Goal: Information Seeking & Learning: Learn about a topic

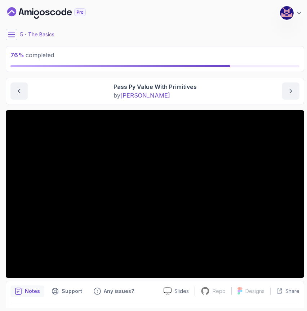
scroll to position [20, 0]
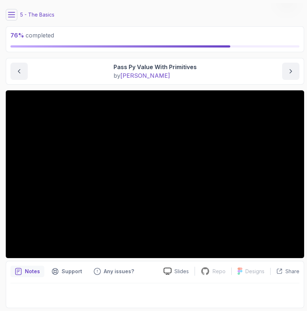
click at [11, 15] on icon at bounding box center [11, 14] width 7 height 7
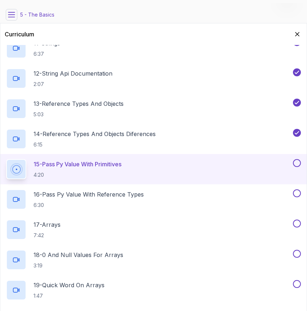
scroll to position [480, 0]
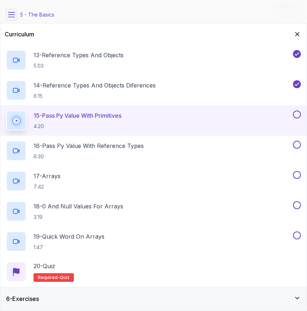
click at [77, 297] on div "6 - Exercises" at bounding box center [153, 299] width 295 height 9
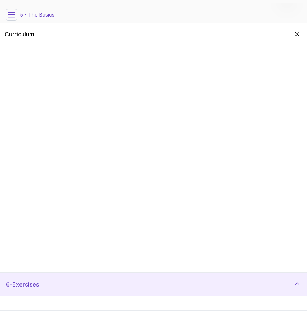
scroll to position [0, 0]
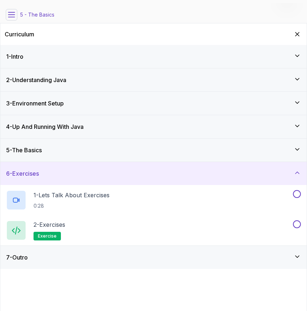
click at [58, 153] on div "5 - The Basics" at bounding box center [153, 150] width 295 height 9
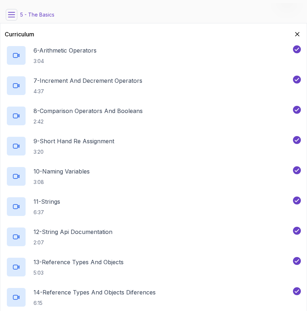
scroll to position [48, 0]
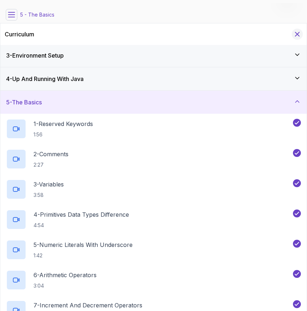
click at [297, 34] on icon "Hide Curriculum for mobile" at bounding box center [297, 34] width 4 height 4
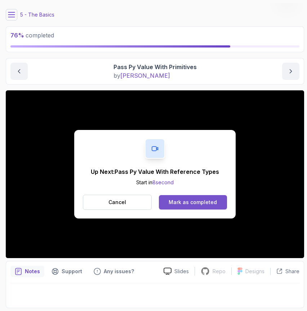
click at [186, 202] on div "Mark as completed" at bounding box center [193, 202] width 48 height 7
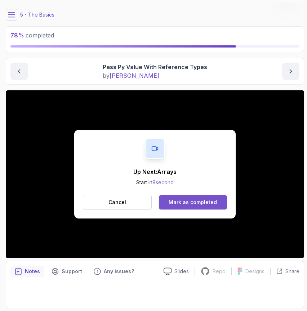
click at [199, 205] on div "Mark as completed" at bounding box center [193, 202] width 48 height 7
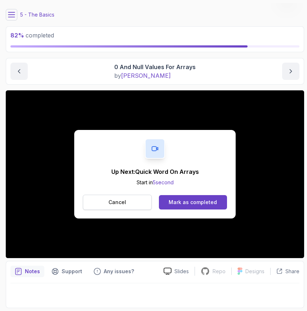
click at [137, 199] on button "Cancel" at bounding box center [117, 202] width 69 height 15
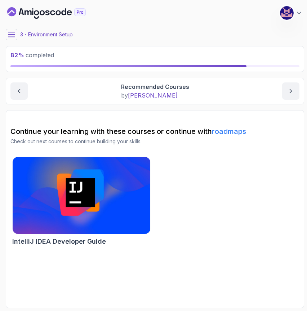
click at [9, 34] on icon at bounding box center [11, 34] width 7 height 7
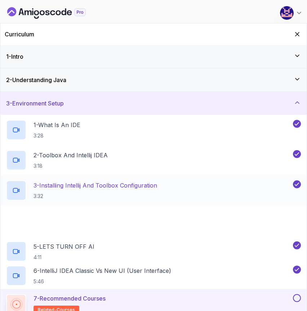
scroll to position [86, 0]
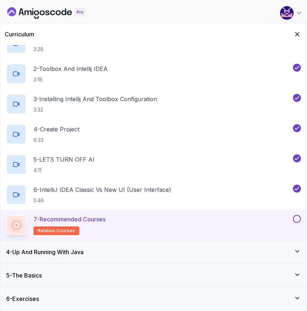
click at [297, 217] on button at bounding box center [297, 219] width 8 height 8
click at [106, 274] on div "5 - The Basics" at bounding box center [153, 275] width 295 height 9
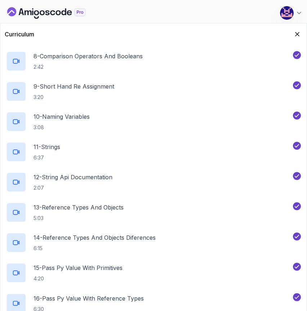
scroll to position [480, 0]
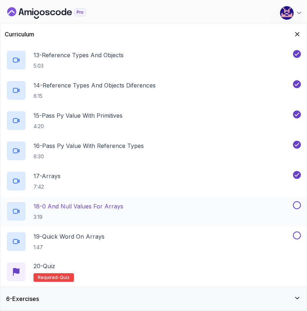
click at [299, 206] on button at bounding box center [297, 205] width 8 height 8
click at [256, 233] on div "19 - Quick Word On Arrays 1:47" at bounding box center [148, 242] width 285 height 20
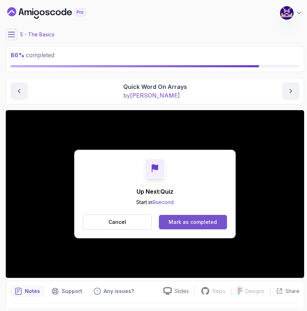
click at [190, 223] on div "Mark as completed" at bounding box center [193, 222] width 48 height 7
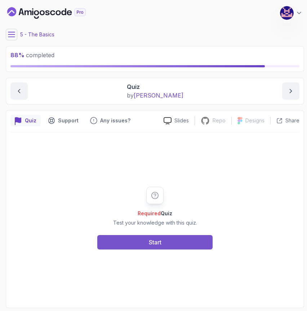
click at [182, 244] on button "Start" at bounding box center [154, 242] width 115 height 14
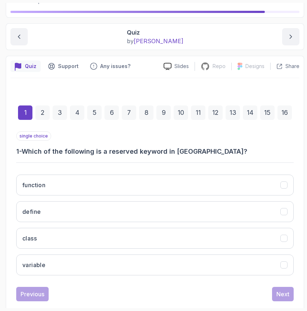
scroll to position [68, 0]
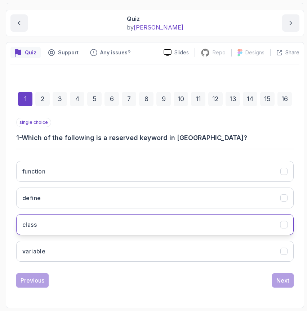
click at [157, 219] on button "class" at bounding box center [154, 224] width 277 height 21
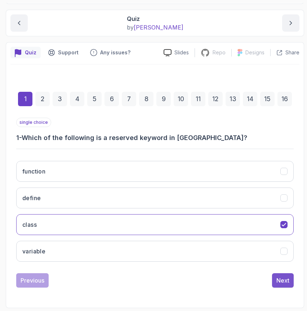
click at [284, 281] on div "Next" at bounding box center [282, 280] width 13 height 9
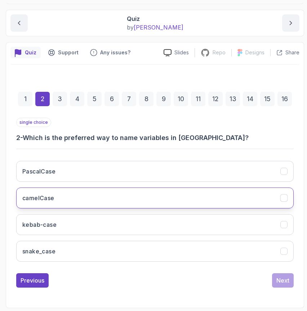
click at [182, 199] on button "camelCase" at bounding box center [154, 198] width 277 height 21
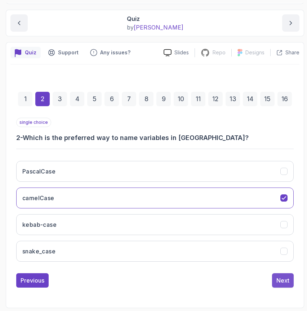
click at [291, 281] on button "Next" at bounding box center [283, 280] width 22 height 14
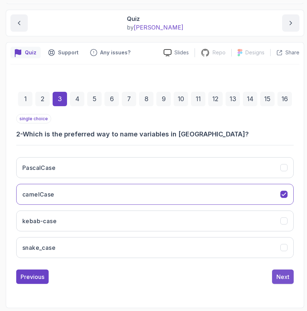
scroll to position [57, 0]
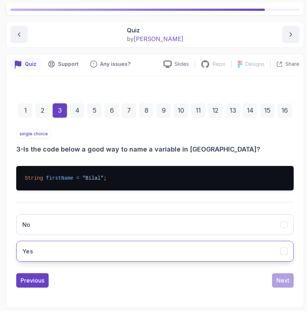
click at [146, 258] on button "Yes" at bounding box center [154, 251] width 277 height 21
click at [285, 280] on div "Next" at bounding box center [282, 280] width 13 height 9
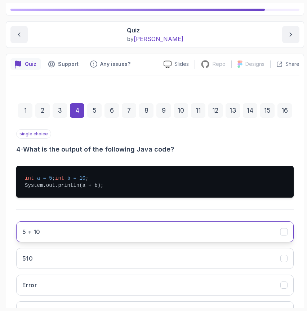
click at [162, 242] on button "5 + 10" at bounding box center [154, 232] width 277 height 21
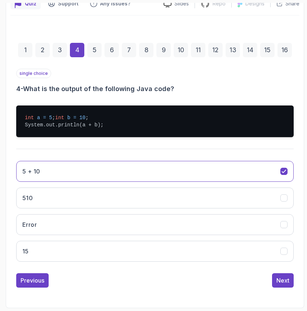
scroll to position [124, 0]
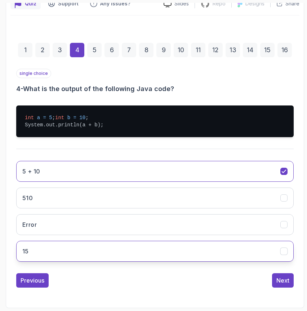
click at [279, 250] on button "15" at bounding box center [154, 251] width 277 height 21
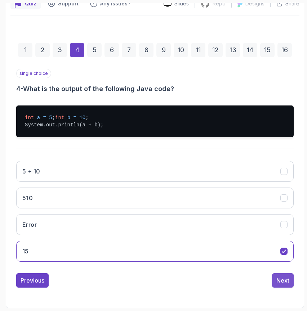
click at [282, 281] on div "Next" at bounding box center [282, 280] width 13 height 9
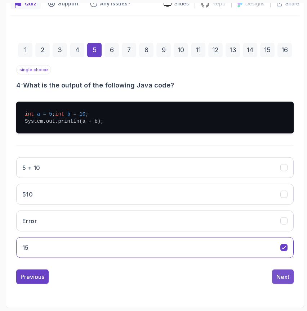
scroll to position [68, 0]
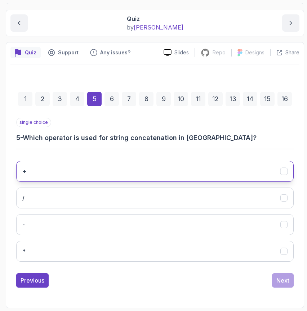
click at [216, 172] on button "+" at bounding box center [154, 171] width 277 height 21
click at [280, 282] on div "Next" at bounding box center [282, 280] width 13 height 9
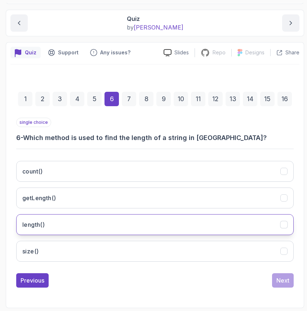
click at [222, 229] on button "length()" at bounding box center [154, 224] width 277 height 21
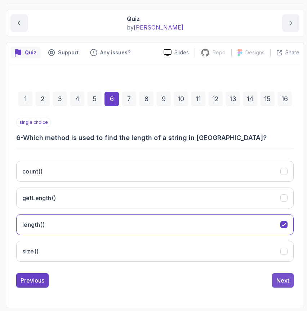
click at [280, 283] on div "Next" at bounding box center [282, 280] width 13 height 9
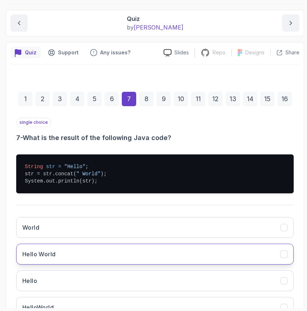
click at [129, 260] on button "Hello World" at bounding box center [154, 254] width 277 height 21
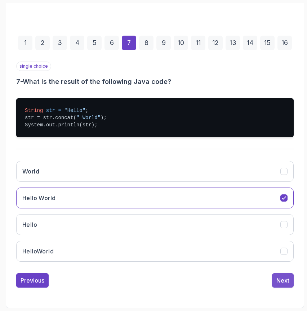
click at [280, 282] on div "Next" at bounding box center [282, 280] width 13 height 9
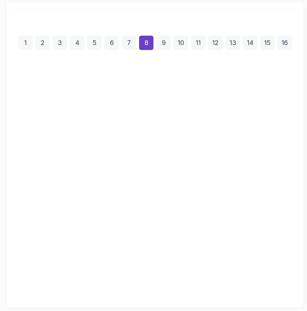
scroll to position [68, 0]
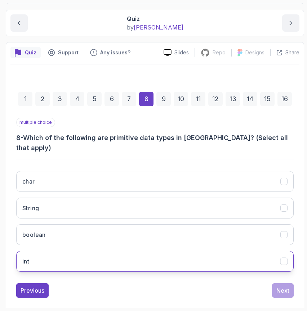
click at [166, 255] on button "int" at bounding box center [154, 261] width 277 height 21
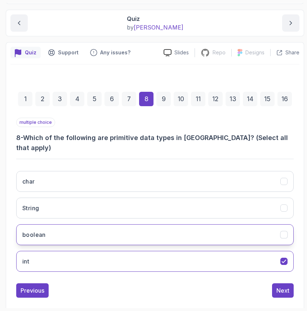
click at [162, 228] on button "boolean" at bounding box center [154, 234] width 277 height 21
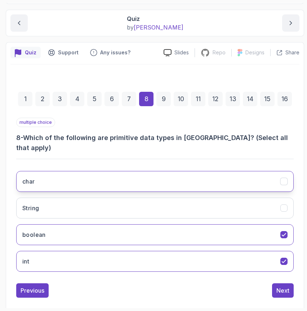
click at [147, 171] on button "char" at bounding box center [154, 181] width 277 height 21
click at [279, 286] on div "Next" at bounding box center [282, 290] width 13 height 9
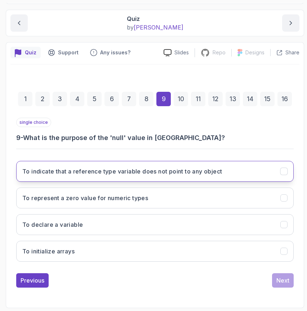
click at [188, 167] on h3 "To indicate that a reference type variable does not point to any object" at bounding box center [122, 171] width 200 height 9
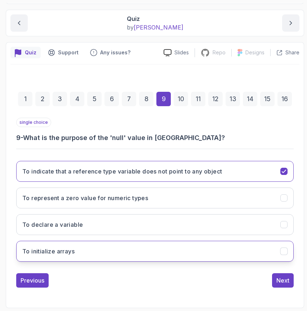
click at [177, 257] on button "To initialize arrays" at bounding box center [154, 251] width 277 height 21
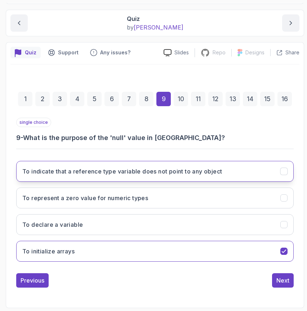
click at [209, 170] on h3 "To indicate that a reference type variable does not point to any object" at bounding box center [122, 171] width 200 height 9
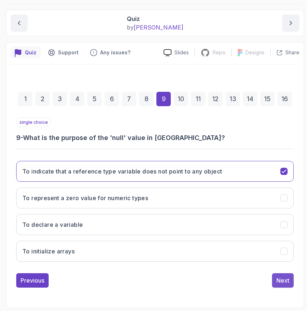
click at [279, 280] on div "Next" at bounding box center [282, 280] width 13 height 9
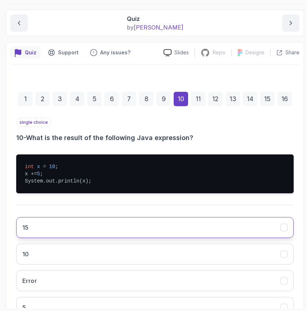
click at [139, 229] on button "15" at bounding box center [154, 227] width 277 height 21
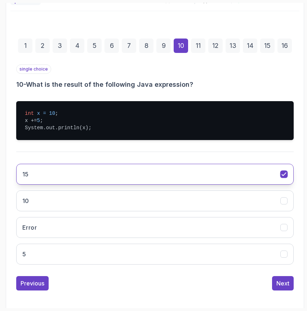
scroll to position [124, 0]
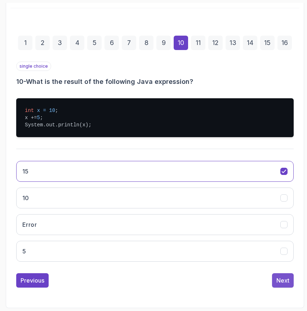
click at [282, 276] on div "Next" at bounding box center [282, 280] width 13 height 9
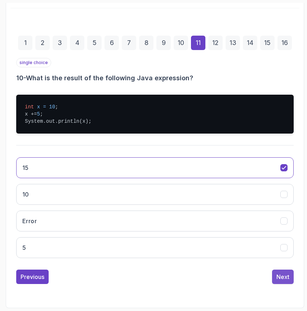
scroll to position [105, 0]
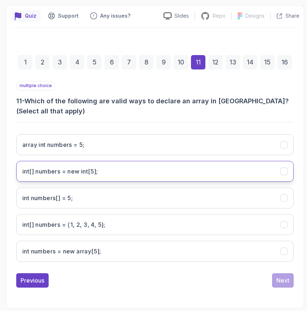
click at [164, 173] on int;"] "int[] numbers = new int[5];" at bounding box center [154, 171] width 277 height 21
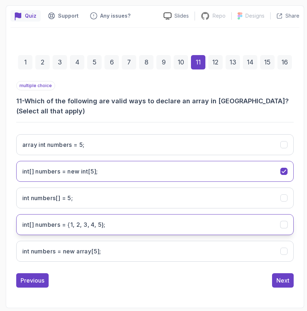
click at [163, 221] on 5};"] "int[] numbers = {1, 2, 3, 4, 5};" at bounding box center [154, 224] width 277 height 21
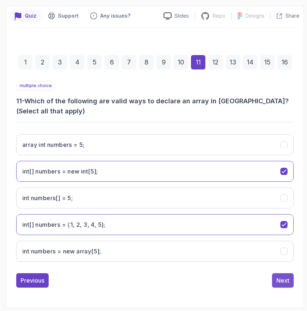
click at [283, 280] on div "Next" at bounding box center [282, 280] width 13 height 9
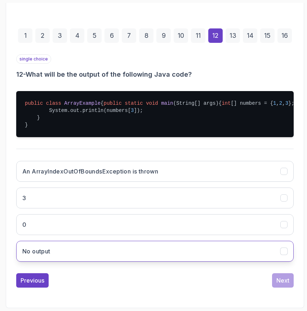
scroll to position [144, 0]
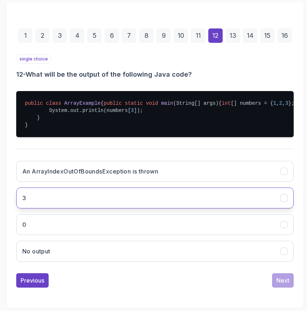
click at [117, 199] on button "3" at bounding box center [154, 198] width 277 height 21
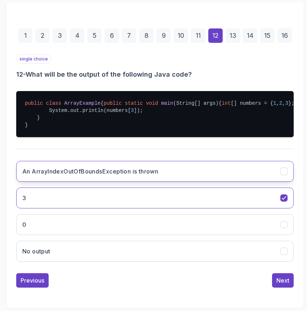
click at [127, 169] on button "An ArrayIndexOutOfBoundsException is thrown" at bounding box center [154, 171] width 277 height 21
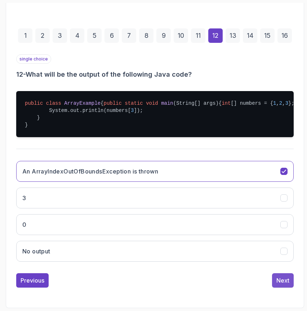
click at [281, 280] on div "Next" at bounding box center [282, 280] width 13 height 9
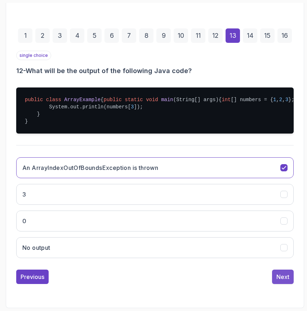
scroll to position [68, 0]
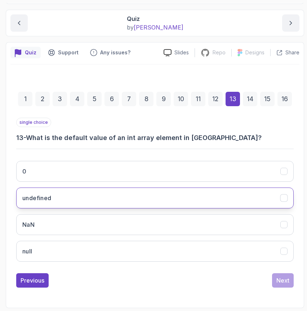
click at [152, 201] on button "undefined" at bounding box center [154, 198] width 277 height 21
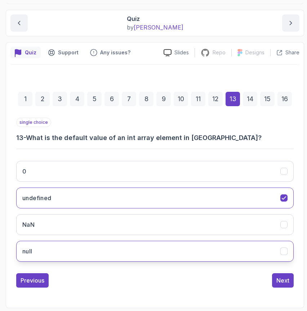
click at [174, 247] on button "null" at bounding box center [154, 251] width 277 height 21
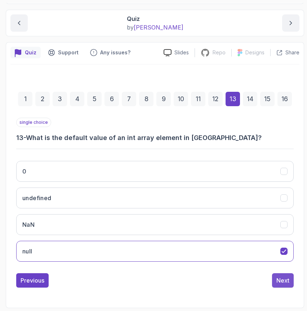
click at [283, 282] on div "Next" at bounding box center [282, 280] width 13 height 9
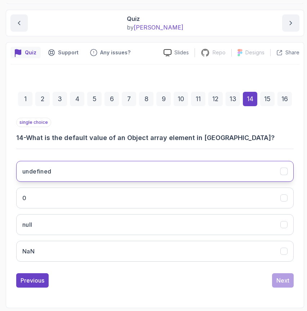
click at [156, 169] on button "undefined" at bounding box center [154, 171] width 277 height 21
click at [279, 279] on div "Next" at bounding box center [282, 280] width 13 height 9
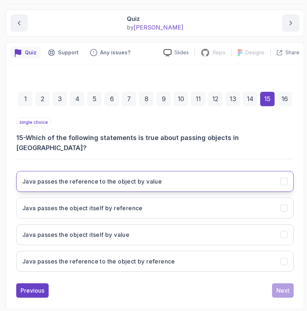
click at [203, 171] on button "Java passes the reference to the object by value" at bounding box center [154, 181] width 277 height 21
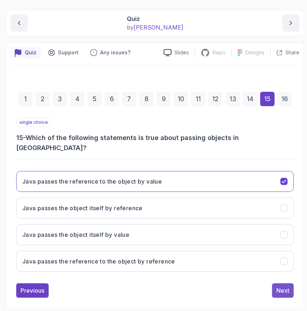
click at [279, 286] on div "Next" at bounding box center [282, 290] width 13 height 9
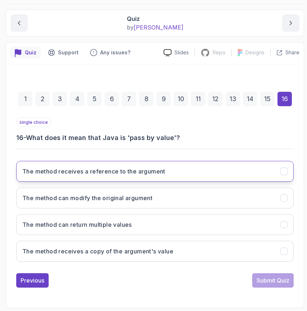
click at [132, 173] on h3 "The method receives a reference to the argument" at bounding box center [93, 171] width 143 height 9
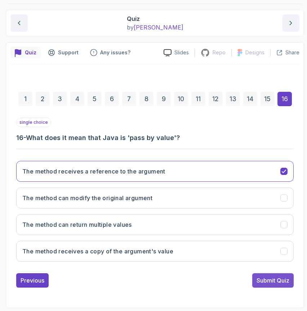
click at [274, 277] on div "Submit Quiz" at bounding box center [273, 280] width 33 height 9
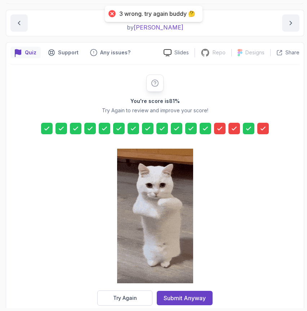
click at [221, 129] on icon at bounding box center [219, 128] width 7 height 7
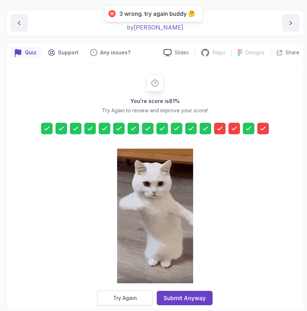
click at [129, 297] on div "Try Again" at bounding box center [125, 298] width 24 height 7
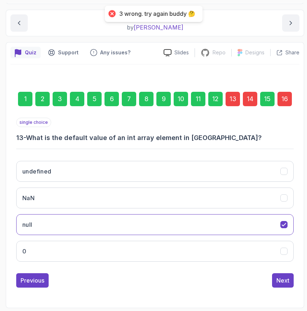
click at [233, 101] on div "13" at bounding box center [233, 99] width 14 height 14
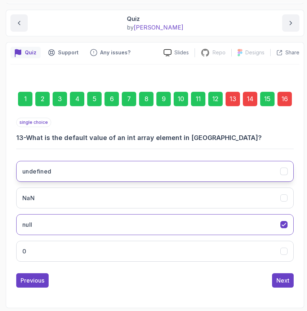
click at [194, 169] on button "undefined" at bounding box center [154, 171] width 277 height 21
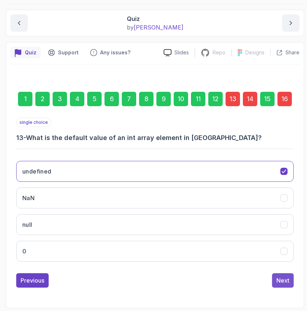
click at [284, 283] on div "Next" at bounding box center [282, 280] width 13 height 9
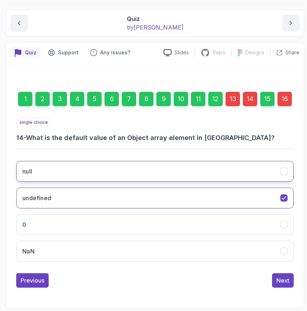
click at [166, 172] on button "null" at bounding box center [154, 171] width 277 height 21
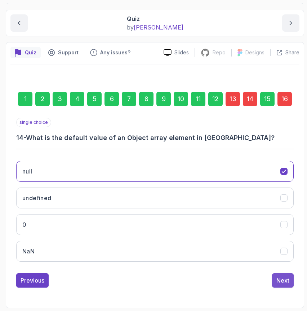
click at [280, 279] on div "Next" at bounding box center [282, 280] width 13 height 9
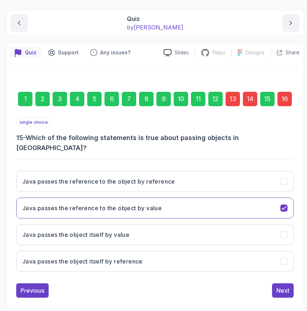
click at [287, 97] on div "16" at bounding box center [284, 99] width 14 height 14
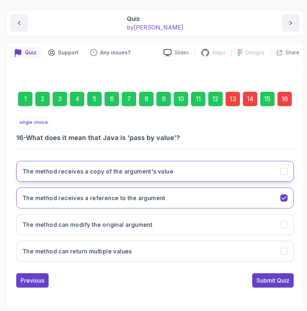
click at [152, 178] on button "The method receives a copy of the argument's value" at bounding box center [154, 171] width 277 height 21
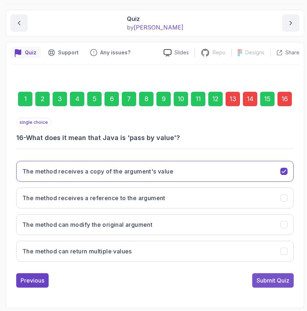
click at [273, 281] on div "Submit Quiz" at bounding box center [273, 280] width 33 height 9
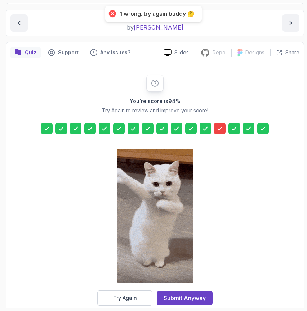
click at [219, 133] on div at bounding box center [220, 129] width 12 height 12
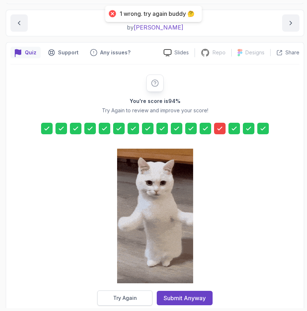
click at [128, 293] on button "Try Again" at bounding box center [124, 298] width 55 height 15
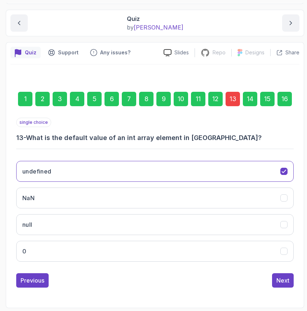
click at [230, 95] on div "13" at bounding box center [233, 99] width 14 height 14
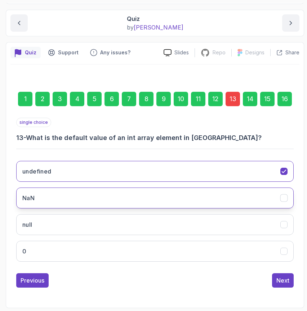
click at [70, 196] on button "NaN" at bounding box center [154, 198] width 277 height 21
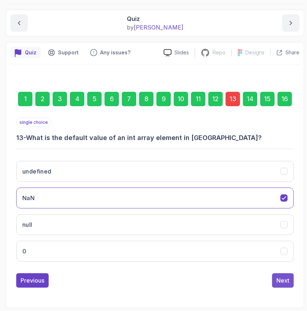
click at [286, 281] on div "Next" at bounding box center [282, 280] width 13 height 9
click at [284, 99] on div "16" at bounding box center [284, 99] width 14 height 14
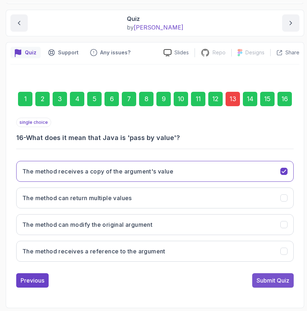
click at [282, 283] on div "Submit Quiz" at bounding box center [273, 280] width 33 height 9
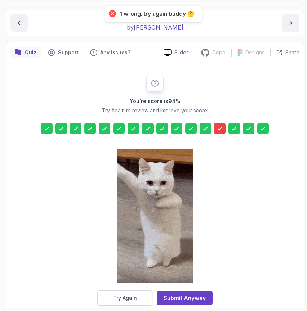
click at [135, 298] on div "Try Again" at bounding box center [125, 298] width 24 height 7
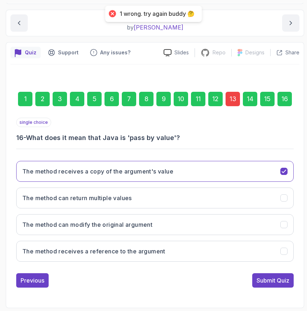
click at [235, 97] on div "13" at bounding box center [233, 99] width 14 height 14
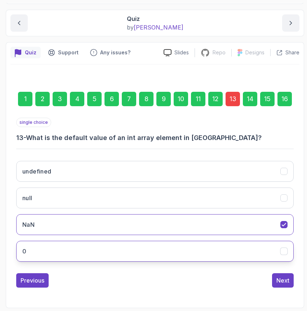
click at [56, 249] on button "0" at bounding box center [154, 251] width 277 height 21
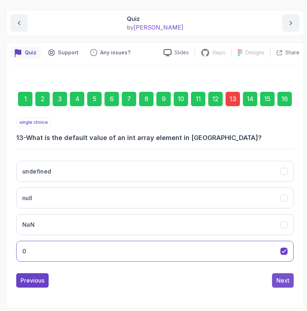
click at [278, 277] on div "Next" at bounding box center [282, 280] width 13 height 9
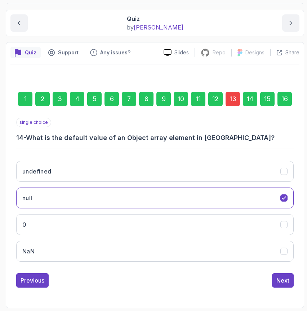
click at [288, 98] on div "16" at bounding box center [284, 99] width 14 height 14
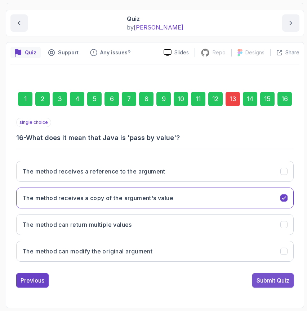
click at [277, 280] on div "Submit Quiz" at bounding box center [273, 280] width 33 height 9
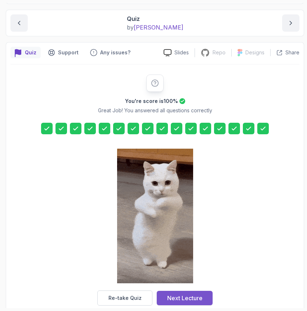
click at [170, 298] on div "Next Lecture" at bounding box center [184, 298] width 35 height 9
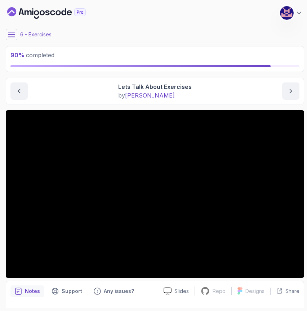
scroll to position [20, 0]
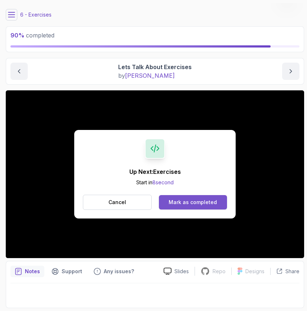
click at [199, 199] on div "Mark as completed" at bounding box center [193, 202] width 48 height 7
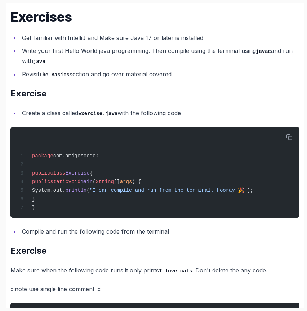
scroll to position [152, 0]
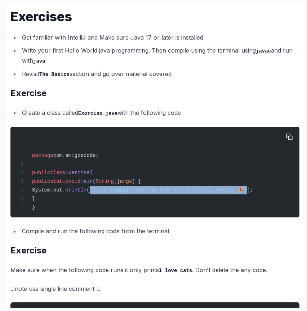
drag, startPoint x: 115, startPoint y: 190, endPoint x: 271, endPoint y: 188, distance: 156.7
click at [253, 188] on span "System.out. println ( "I can compile and run from the terminal. Hooray 🎉" );" at bounding box center [136, 190] width 236 height 6
copy span ""I can compile and run from the terminal. Hooray 🎉""
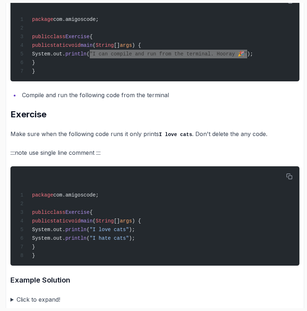
scroll to position [310, 0]
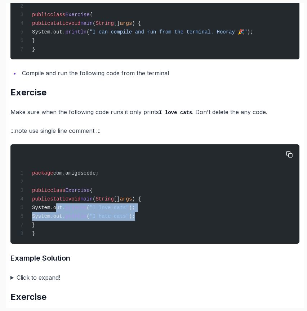
drag, startPoint x: 57, startPoint y: 210, endPoint x: 166, endPoint y: 218, distance: 110.2
click at [166, 218] on div "package com.amigoscode; public class Exercise { public static void main ( Strin…" at bounding box center [154, 194] width 277 height 91
copy code "System.out. println ( "I love cats" ); System.out. println ( "I hate cats" );"
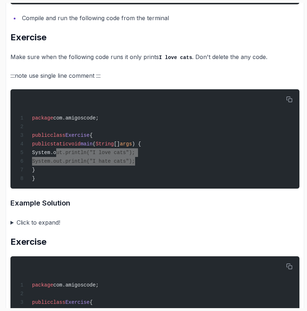
scroll to position [380, 0]
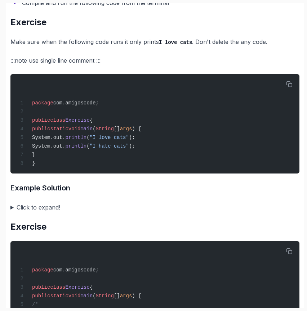
click at [32, 212] on summary "Click to expand!" at bounding box center [154, 207] width 289 height 10
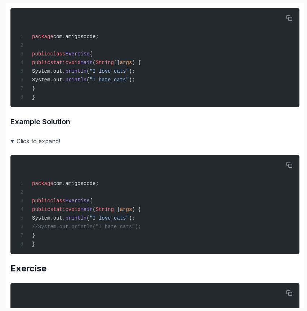
scroll to position [445, 0]
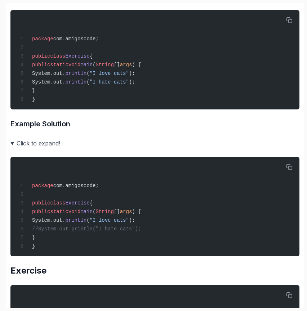
click at [30, 148] on summary "Click to expand!" at bounding box center [154, 143] width 289 height 10
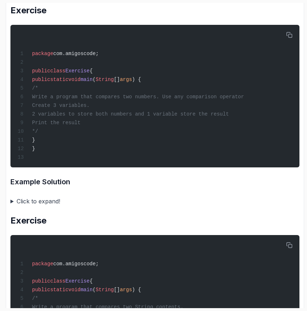
scroll to position [603, 0]
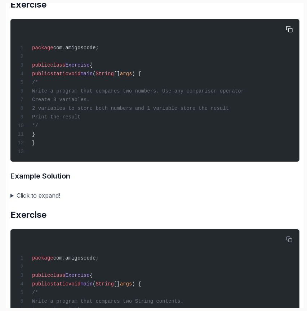
drag, startPoint x: 55, startPoint y: 89, endPoint x: 78, endPoint y: 131, distance: 47.2
click at [78, 131] on div "package com.amigoscode; public class Exercise { public static void main ( Strin…" at bounding box center [154, 90] width 277 height 134
copy code "/* Write a program that compares two numbers. Use any comparison operator Creat…"
click at [151, 123] on div "package com.amigoscode; public class Exercise { public static void main ( Strin…" at bounding box center [154, 90] width 277 height 134
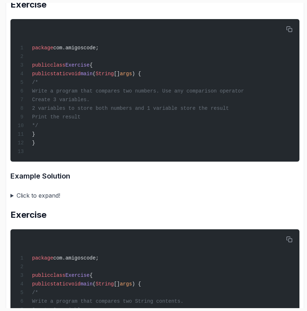
click at [14, 201] on summary "Click to expand!" at bounding box center [154, 196] width 289 height 10
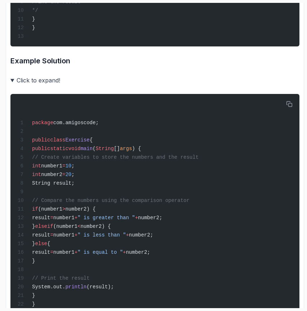
scroll to position [718, 0]
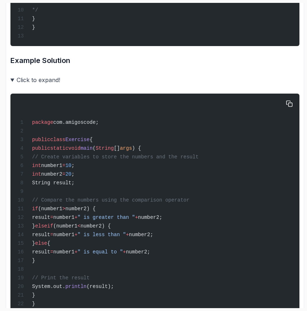
drag, startPoint x: 55, startPoint y: 222, endPoint x: 64, endPoint y: 278, distance: 56.3
click at [64, 278] on div "package com.amigoscode; public class Exercise { public static void main ( Strin…" at bounding box center [154, 208] width 277 height 221
copy code "if (number1 > number2) { result = number1 + " is greater than " + number2; } el…"
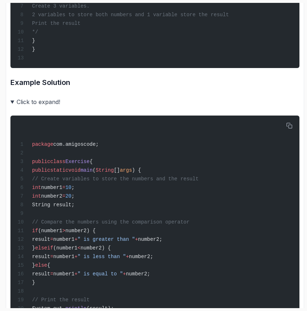
scroll to position [693, 0]
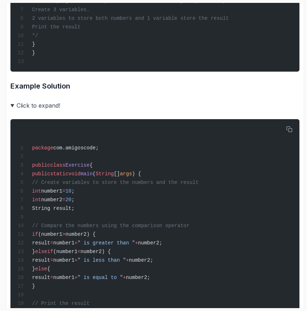
click at [12, 111] on summary "Click to expand!" at bounding box center [154, 106] width 289 height 10
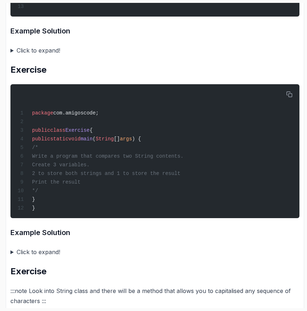
scroll to position [777, 0]
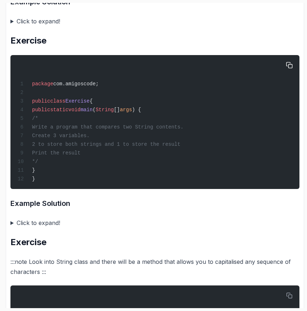
drag, startPoint x: 56, startPoint y: 129, endPoint x: 81, endPoint y: 174, distance: 51.1
click at [81, 174] on div "package com.amigoscode; public class Exercise { public static void main ( Strin…" at bounding box center [154, 121] width 277 height 125
copy code "/* Write a program that compares two String contents. Create 3 variables. 2 to …"
click at [219, 151] on div "package com.amigoscode; public class Exercise { public static void main ( Strin…" at bounding box center [154, 121] width 277 height 125
click at [11, 228] on summary "Click to expand!" at bounding box center [154, 223] width 289 height 10
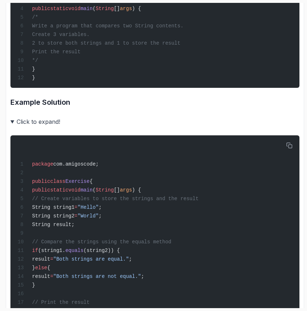
scroll to position [895, 0]
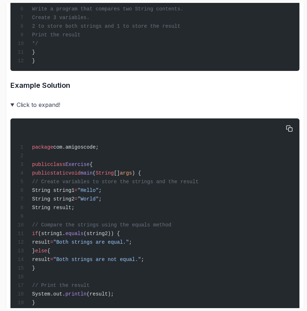
drag, startPoint x: 55, startPoint y: 206, endPoint x: 80, endPoint y: 290, distance: 87.1
click at [80, 290] on div "package com.amigoscode; public class Exercise { public static void main ( Strin…" at bounding box center [154, 224] width 277 height 203
copy code "String string1 = "Hello" ; String string2 = "World" ; String result; // Compare…"
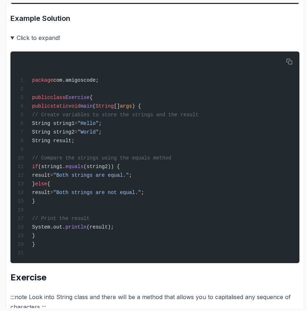
scroll to position [965, 0]
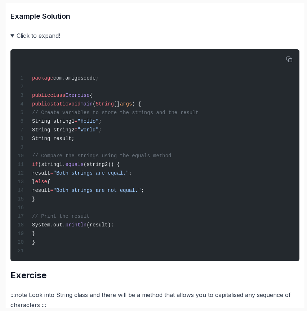
click at [12, 41] on summary "Click to expand!" at bounding box center [154, 36] width 289 height 10
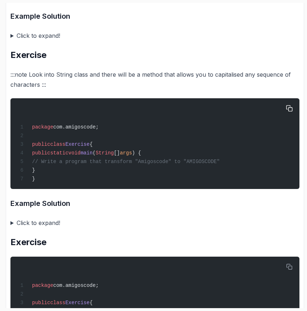
drag, startPoint x: 56, startPoint y: 177, endPoint x: 249, endPoint y: 178, distance: 192.8
click at [249, 178] on div "package com.amigoscode; public class Exercise { public static void main ( Strin…" at bounding box center [154, 144] width 277 height 82
copy span "// Write a program that transform "Amigoscode" to "AMIGOSCODE""
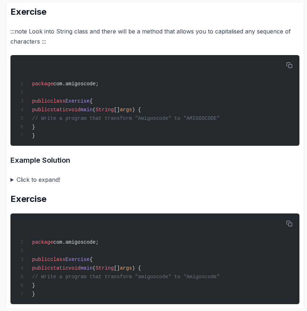
scroll to position [1009, 0]
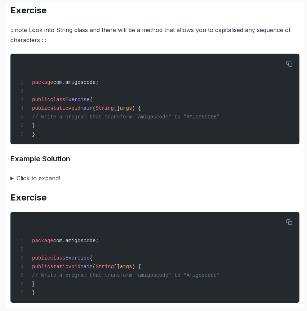
click at [40, 183] on summary "Click to expand!" at bounding box center [154, 178] width 289 height 10
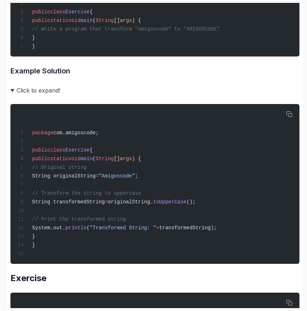
scroll to position [1100, 0]
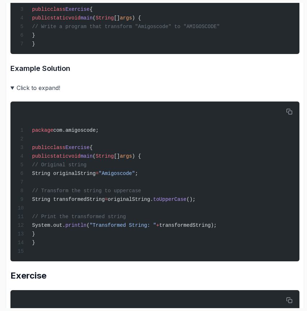
click at [32, 93] on summary "Click to expand!" at bounding box center [154, 88] width 289 height 10
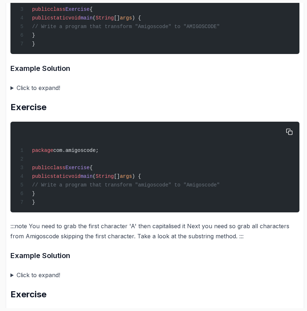
drag, startPoint x: 57, startPoint y: 204, endPoint x: 263, endPoint y: 201, distance: 206.5
click at [263, 201] on div "package com.amigoscode; public class Exercise { public static void main ( Strin…" at bounding box center [154, 167] width 277 height 82
copy span "// Write a program that transform "amigoscode" to "Amigoscode""
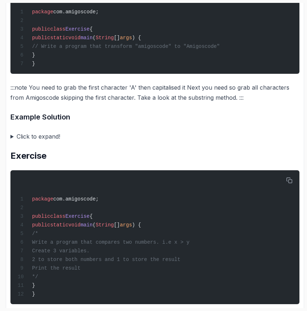
scroll to position [1251, 0]
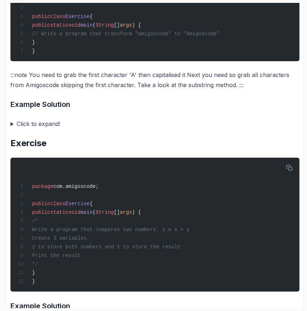
click at [12, 129] on summary "Click to expand!" at bounding box center [154, 124] width 289 height 10
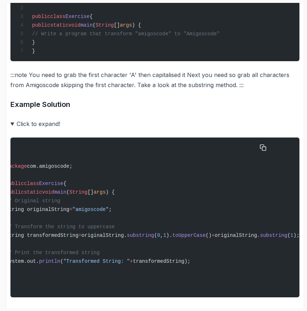
scroll to position [0, 0]
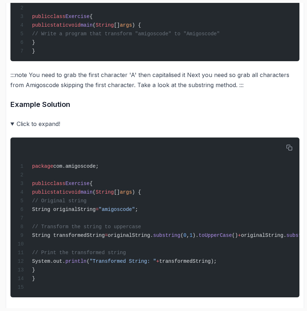
click at [12, 129] on summary "Click to expand!" at bounding box center [154, 124] width 289 height 10
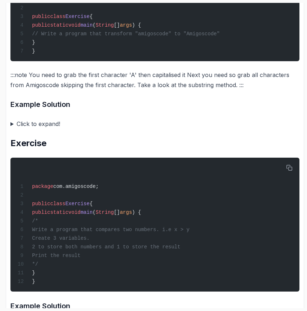
click at [12, 129] on summary "Click to expand!" at bounding box center [154, 124] width 289 height 10
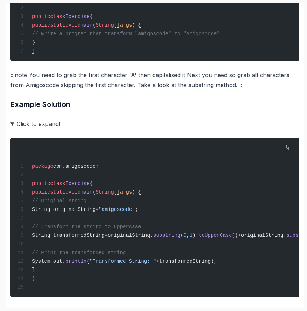
click at [13, 129] on summary "Click to expand!" at bounding box center [154, 124] width 289 height 10
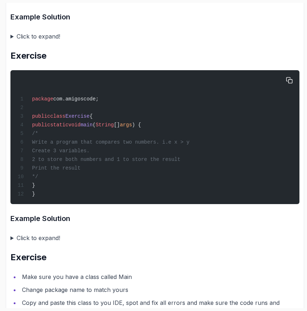
scroll to position [1340, 0]
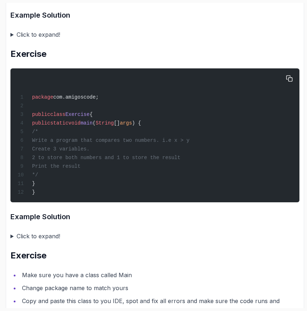
drag, startPoint x: 56, startPoint y: 152, endPoint x: 81, endPoint y: 197, distance: 51.3
click at [81, 197] on div "package com.amigoscode; public class Exercise { public static void main ( Strin…" at bounding box center [154, 135] width 277 height 125
copy code "/* Write a program that compares two numbers. i.e x > y Create 3 variables. 2 t…"
click at [239, 171] on div "package com.amigoscode; public class Exercise { public static void main ( Strin…" at bounding box center [154, 135] width 277 height 125
click at [19, 241] on summary "Click to expand!" at bounding box center [154, 236] width 289 height 10
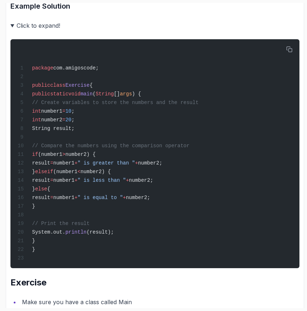
scroll to position [1551, 0]
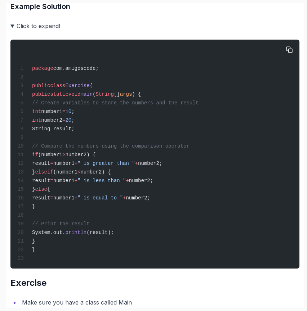
drag, startPoint x: 56, startPoint y: 180, endPoint x: 84, endPoint y: 227, distance: 54.9
click at [84, 227] on code "package com.amigoscode; public class Exercise { public static void main ( Strin…" at bounding box center [108, 164] width 181 height 196
click at [56, 132] on span "String result;" at bounding box center [53, 129] width 43 height 6
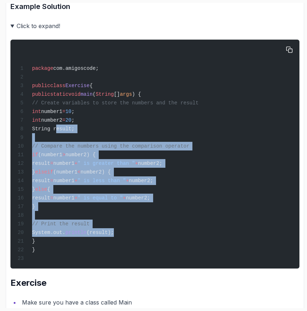
drag, startPoint x: 56, startPoint y: 155, endPoint x: 140, endPoint y: 259, distance: 134.3
click at [140, 260] on div "package com.amigoscode; public class Exercise { public static void main ( Strin…" at bounding box center [154, 154] width 277 height 221
copy code "String result; // Compare the numbers using the comparison operator if (number1…"
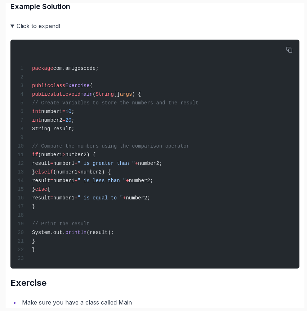
click at [12, 31] on summary "Click to expand!" at bounding box center [154, 26] width 289 height 10
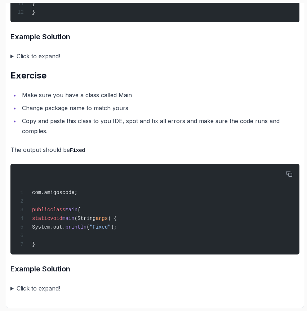
scroll to position [1527, 0]
click at [65, 230] on span "System.out." at bounding box center [48, 227] width 33 height 6
drag, startPoint x: 55, startPoint y: 244, endPoint x: 155, endPoint y: 244, distance: 99.4
click at [155, 244] on div "com.amigoscode; public class Main { static void main (String args ) { System.ou…" at bounding box center [154, 209] width 277 height 82
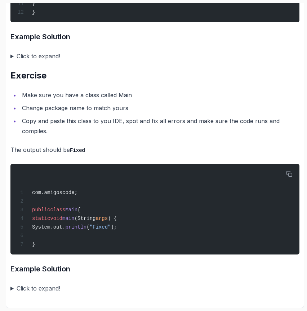
click at [11, 289] on summary "Click to expand!" at bounding box center [154, 289] width 289 height 10
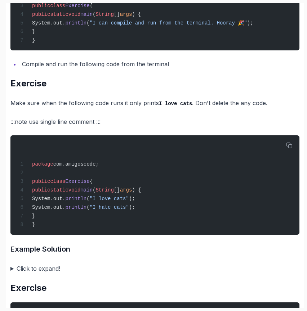
scroll to position [0, 0]
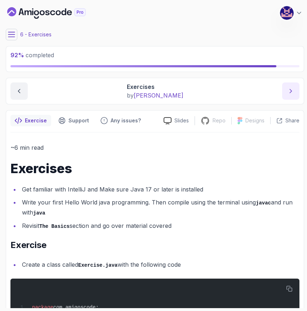
click at [290, 90] on icon "next content" at bounding box center [290, 91] width 7 height 7
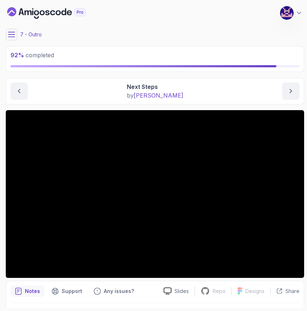
click at [13, 32] on icon at bounding box center [11, 34] width 7 height 7
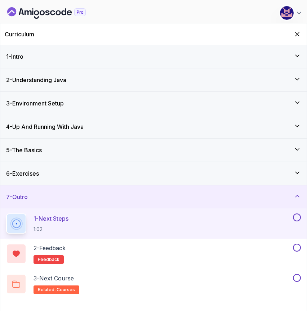
click at [32, 177] on h3 "6 - Exercises" at bounding box center [22, 173] width 33 height 9
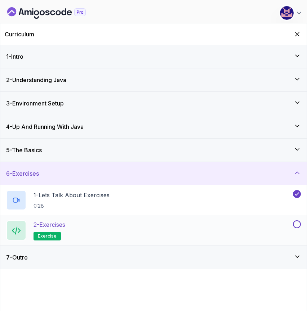
click at [300, 221] on div at bounding box center [295, 225] width 9 height 8
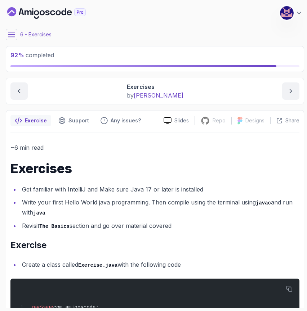
click at [20, 103] on div "Exercises Exercises Exercises by nelson" at bounding box center [155, 91] width 298 height 27
click at [15, 34] on icon at bounding box center [11, 34] width 7 height 7
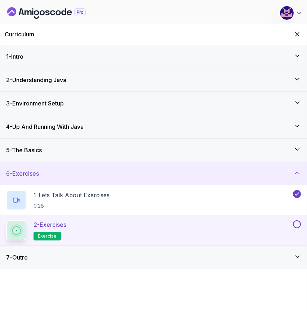
click at [296, 226] on button at bounding box center [297, 225] width 8 height 8
click at [205, 255] on div "7 - Outro" at bounding box center [153, 257] width 295 height 9
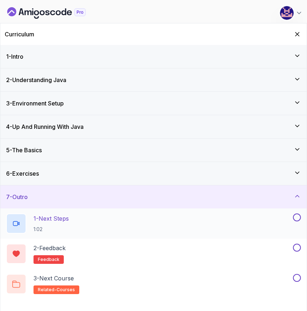
click at [298, 217] on button at bounding box center [297, 218] width 8 height 8
click at [246, 247] on div "2 - Feedback feedback" at bounding box center [148, 254] width 285 height 20
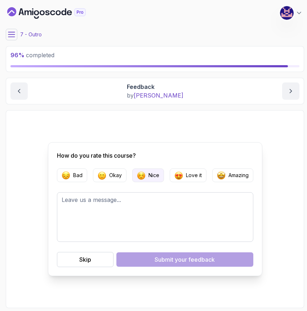
click at [151, 174] on p "Nice" at bounding box center [153, 175] width 11 height 7
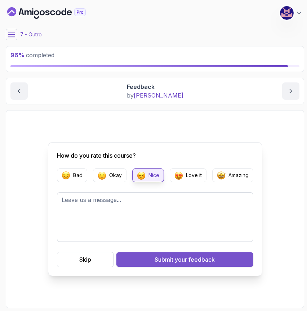
click at [160, 261] on div "Submit your feedback" at bounding box center [185, 259] width 60 height 9
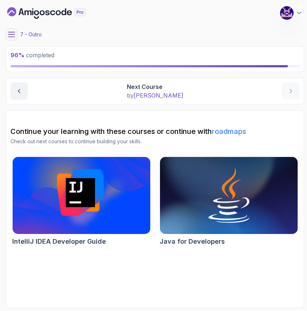
click at [10, 35] on icon at bounding box center [11, 34] width 7 height 7
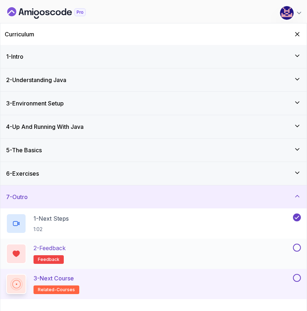
click at [296, 249] on button at bounding box center [297, 248] width 8 height 8
click at [296, 277] on button at bounding box center [297, 278] width 8 height 8
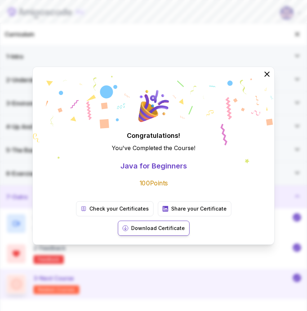
click at [185, 225] on p "Download Certificate" at bounding box center [158, 228] width 54 height 7
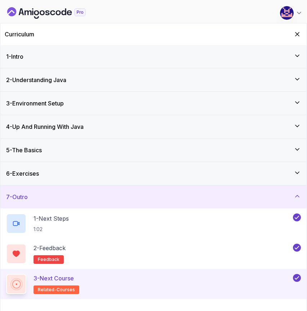
click at [296, 195] on icon at bounding box center [297, 196] width 7 height 7
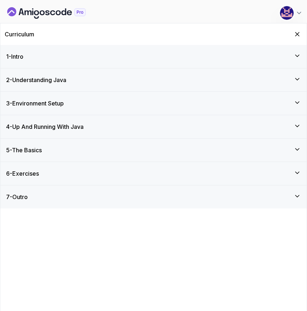
click at [44, 14] on icon "Dashboard" at bounding box center [42, 12] width 5 height 5
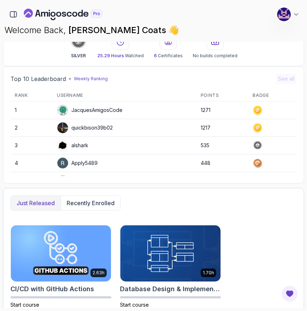
scroll to position [214, 0]
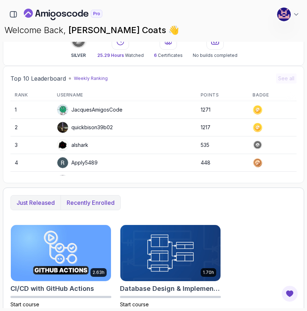
click at [87, 202] on p "Recently enrolled" at bounding box center [91, 203] width 48 height 9
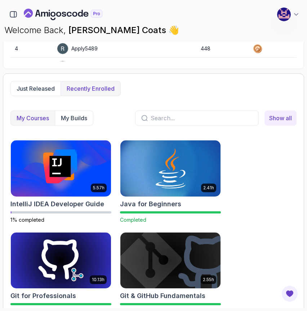
scroll to position [351, 0]
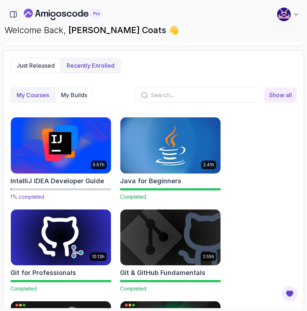
click at [52, 148] on img at bounding box center [60, 145] width 105 height 59
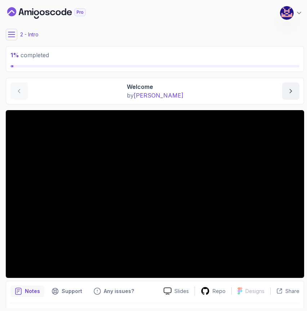
click at [10, 36] on icon at bounding box center [11, 34] width 7 height 7
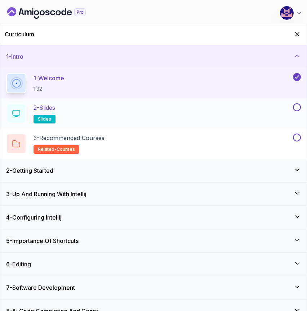
click at [297, 107] on button at bounding box center [297, 107] width 8 height 8
click at [298, 137] on button at bounding box center [297, 138] width 8 height 8
click at [204, 163] on div "2 - Getting Started" at bounding box center [153, 170] width 306 height 23
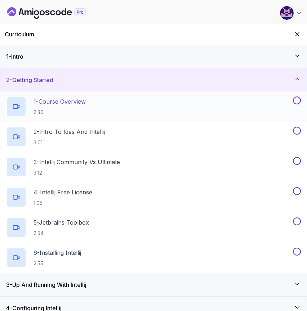
click at [67, 106] on h2 "1 - Course Overview 2:36" at bounding box center [60, 106] width 52 height 19
